Goal: Information Seeking & Learning: Learn about a topic

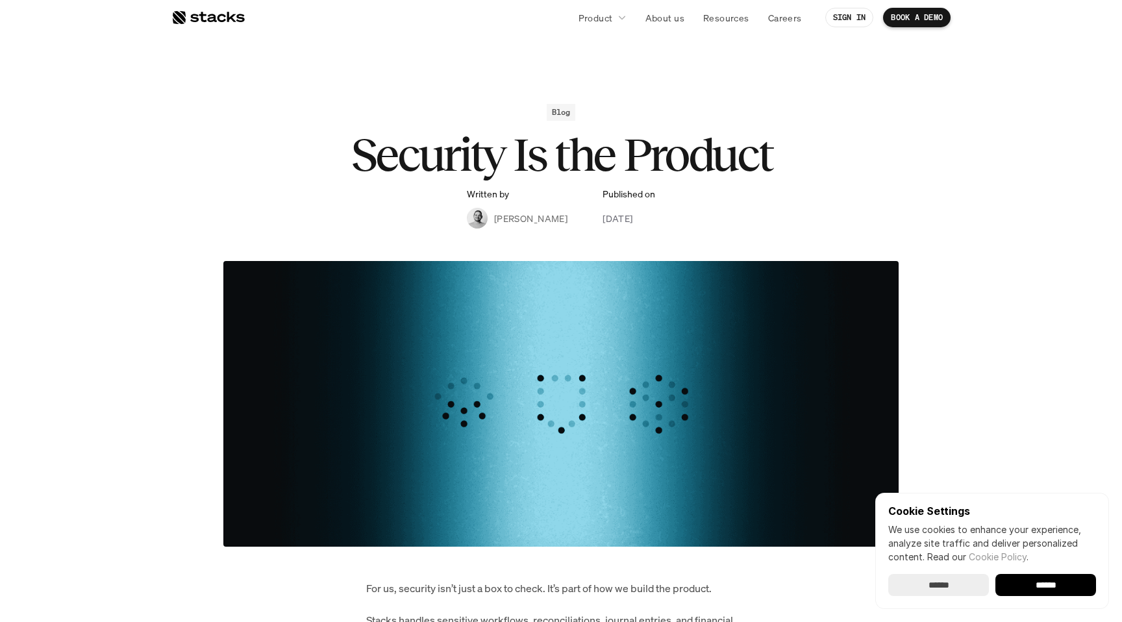
click at [208, 19] on div at bounding box center [207, 18] width 73 height 16
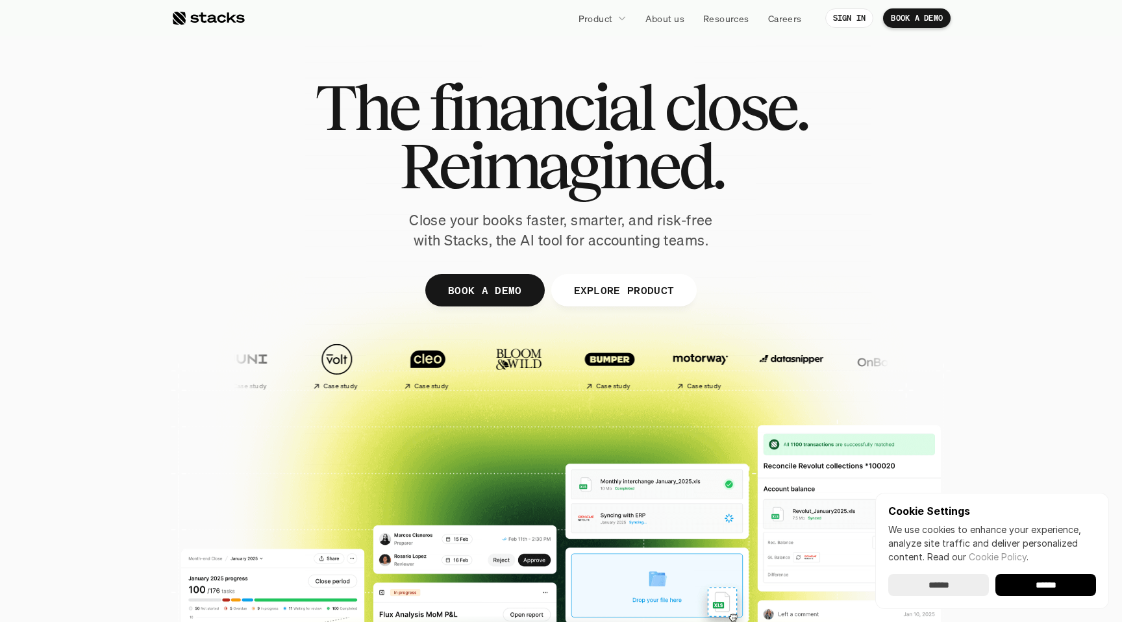
click at [195, 23] on div at bounding box center [207, 18] width 73 height 16
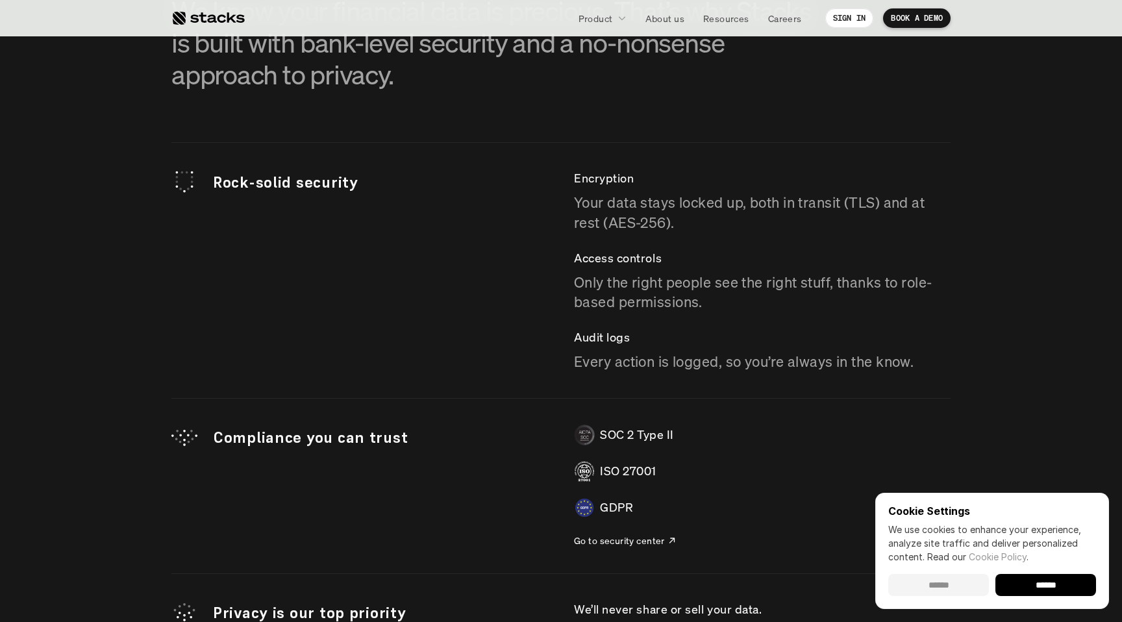
click at [934, 583] on input "******" at bounding box center [938, 585] width 101 height 22
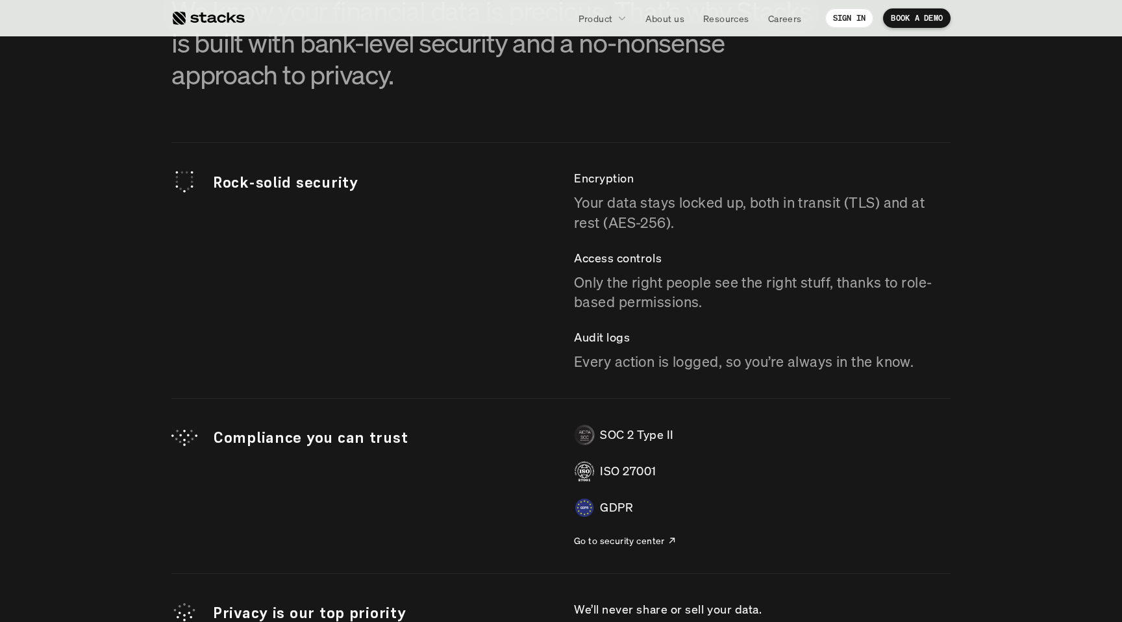
click at [92, 289] on section "SECURITY We keep your data safe. Always. We know your financial data is preciou…" at bounding box center [561, 302] width 1122 height 899
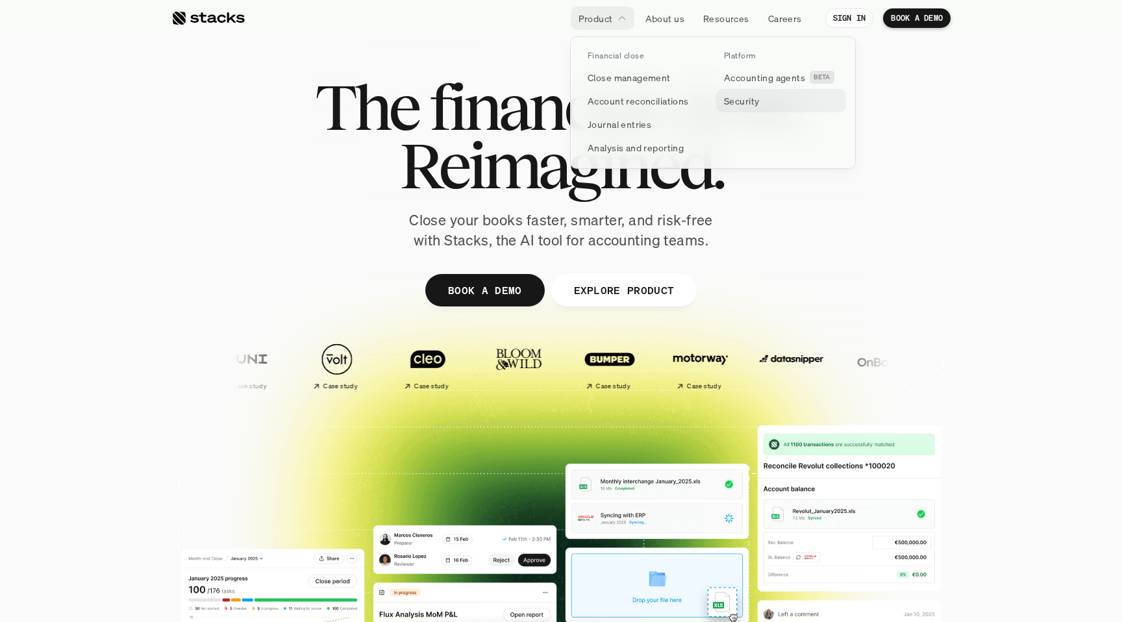
click at [747, 100] on p "Security" at bounding box center [741, 101] width 35 height 14
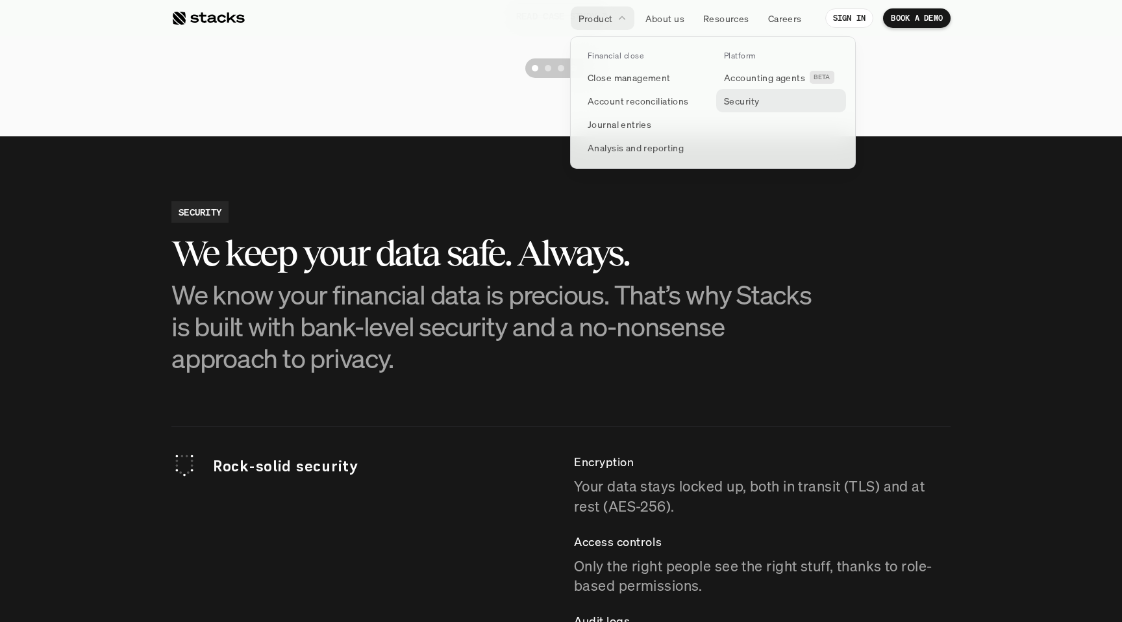
scroll to position [3386, 0]
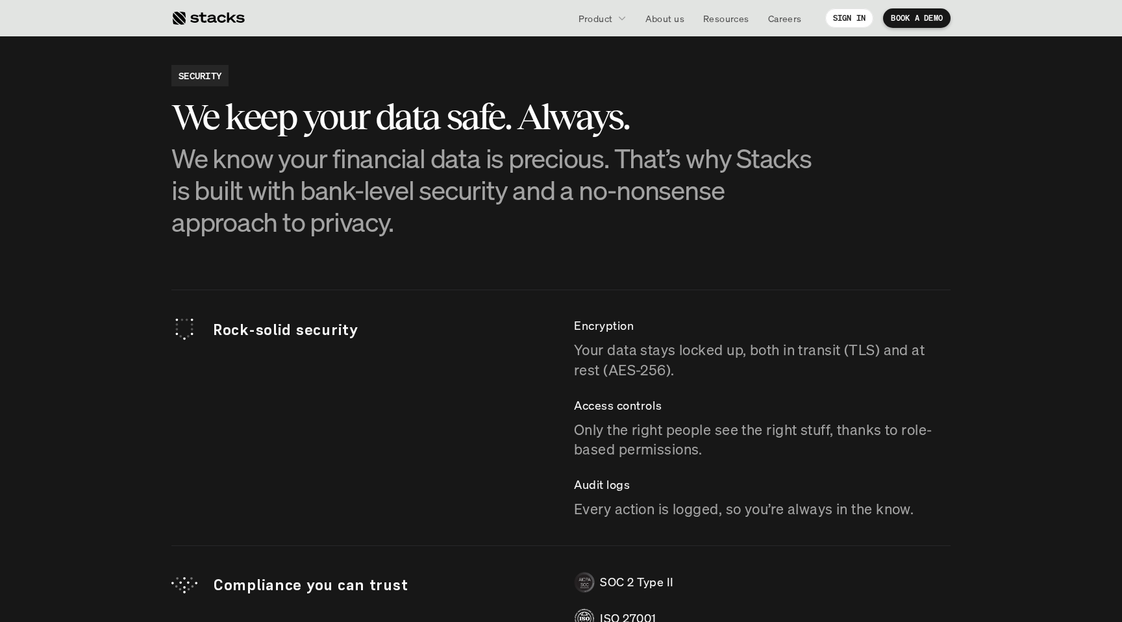
click at [710, 377] on p "Your data stays locked up, both in transit (TLS) and at rest (AES-256)." at bounding box center [762, 360] width 377 height 40
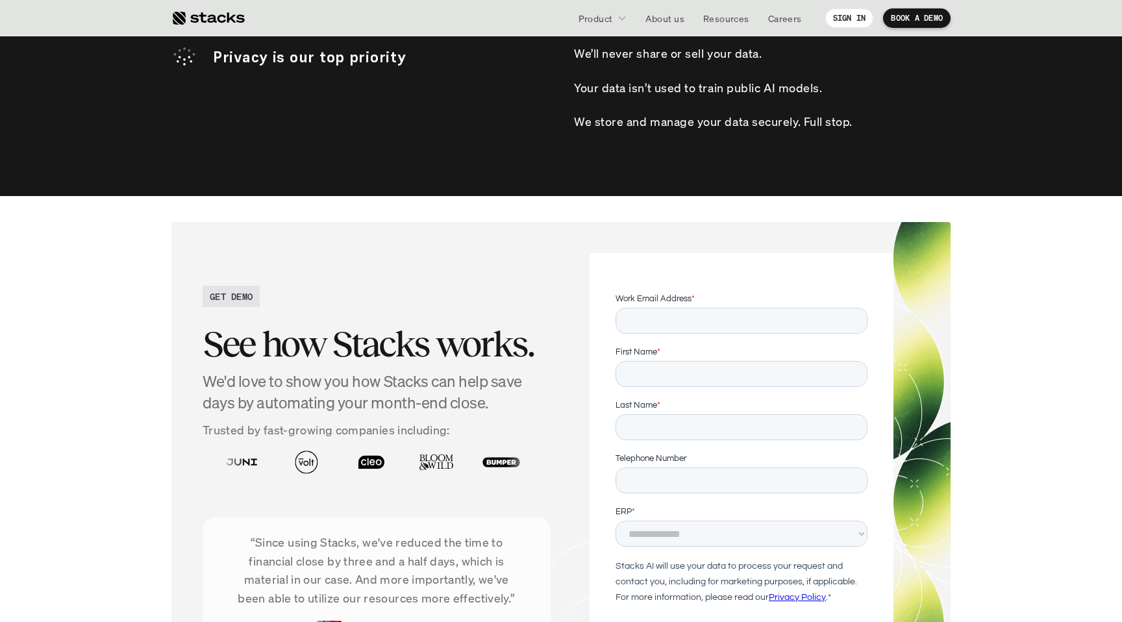
scroll to position [4104, 0]
